Goal: Information Seeking & Learning: Learn about a topic

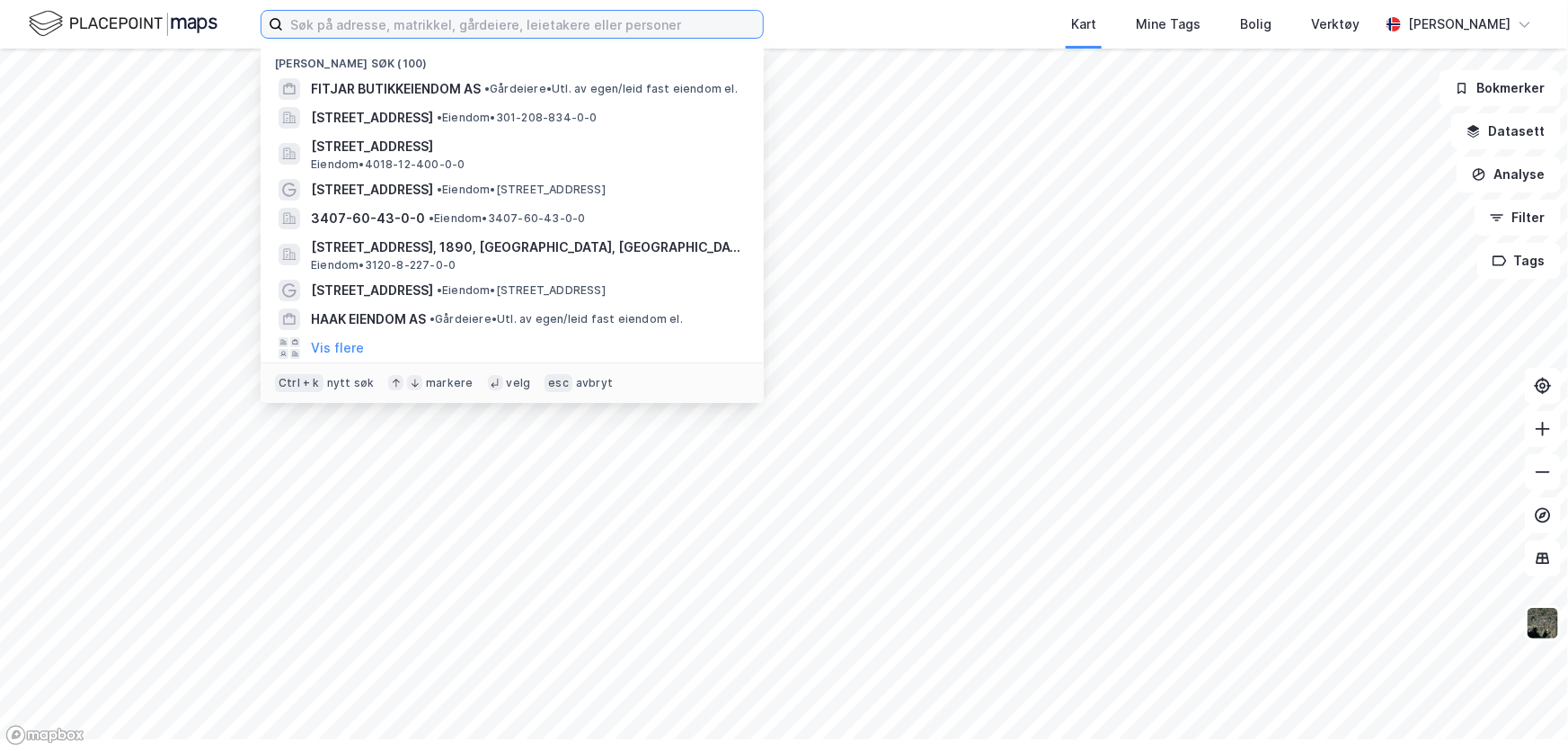
click at [541, 33] on input at bounding box center [522, 24] width 480 height 27
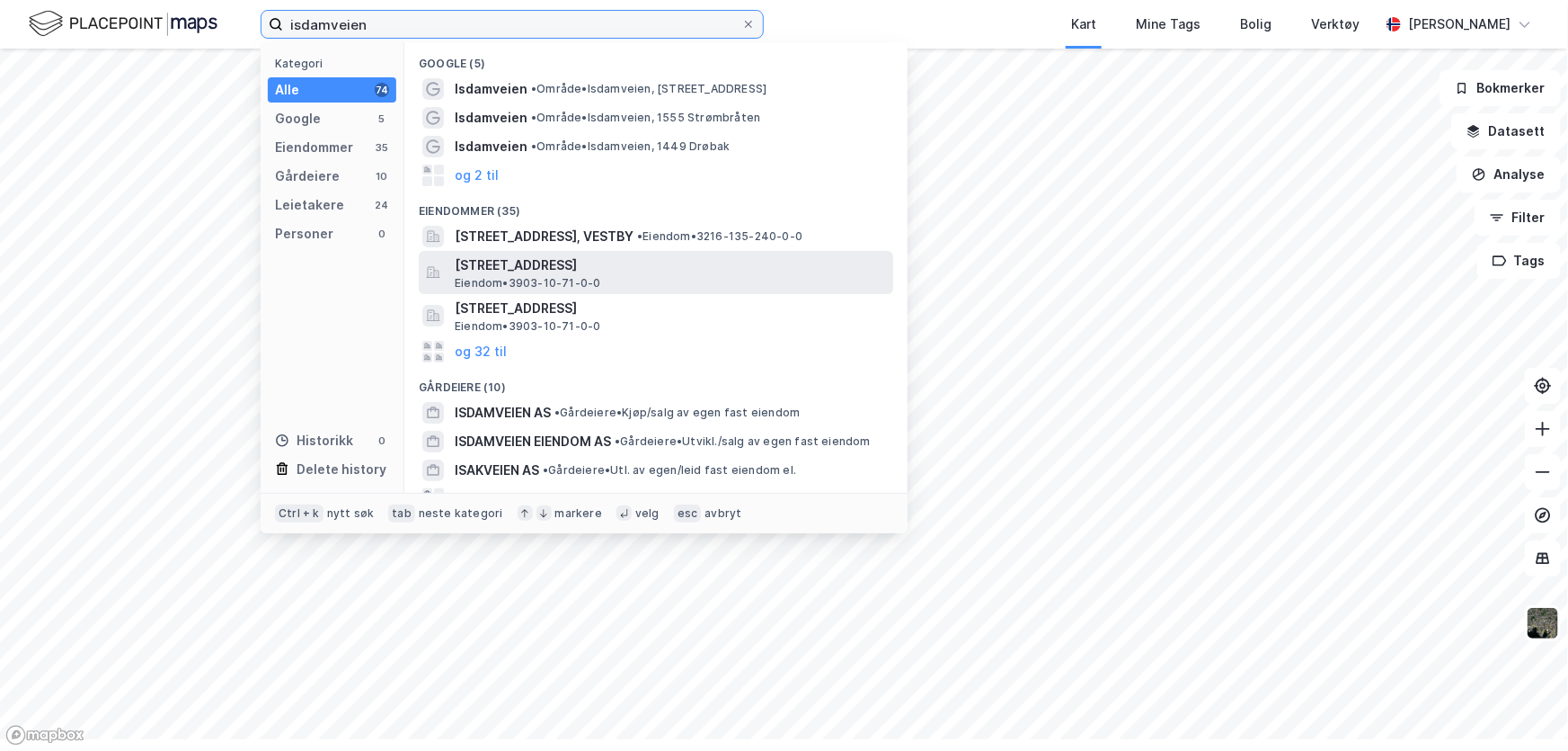
type input "isdamveien"
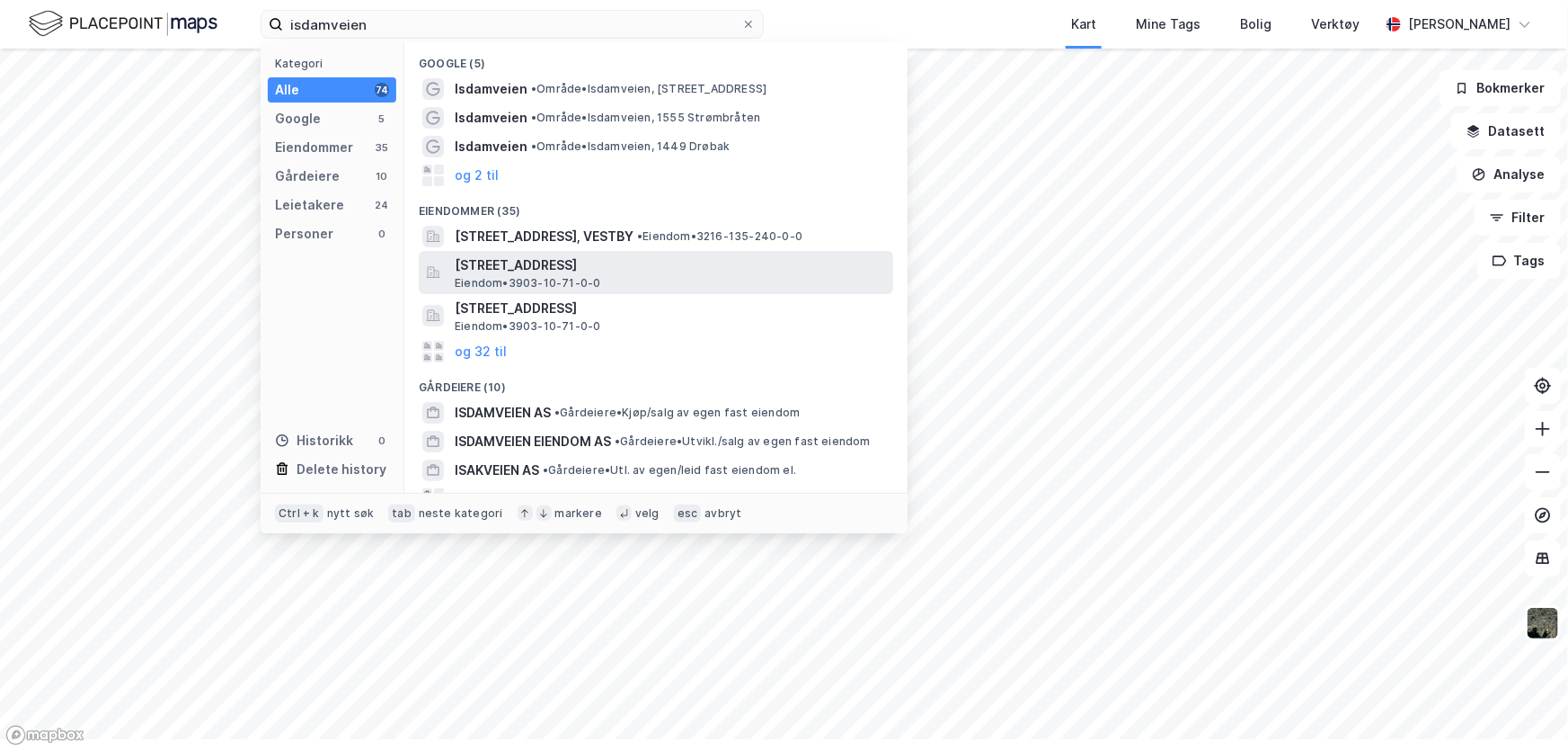
click at [700, 276] on span "[STREET_ADDRESS]" at bounding box center [671, 265] width 431 height 22
